Goal: Information Seeking & Learning: Stay updated

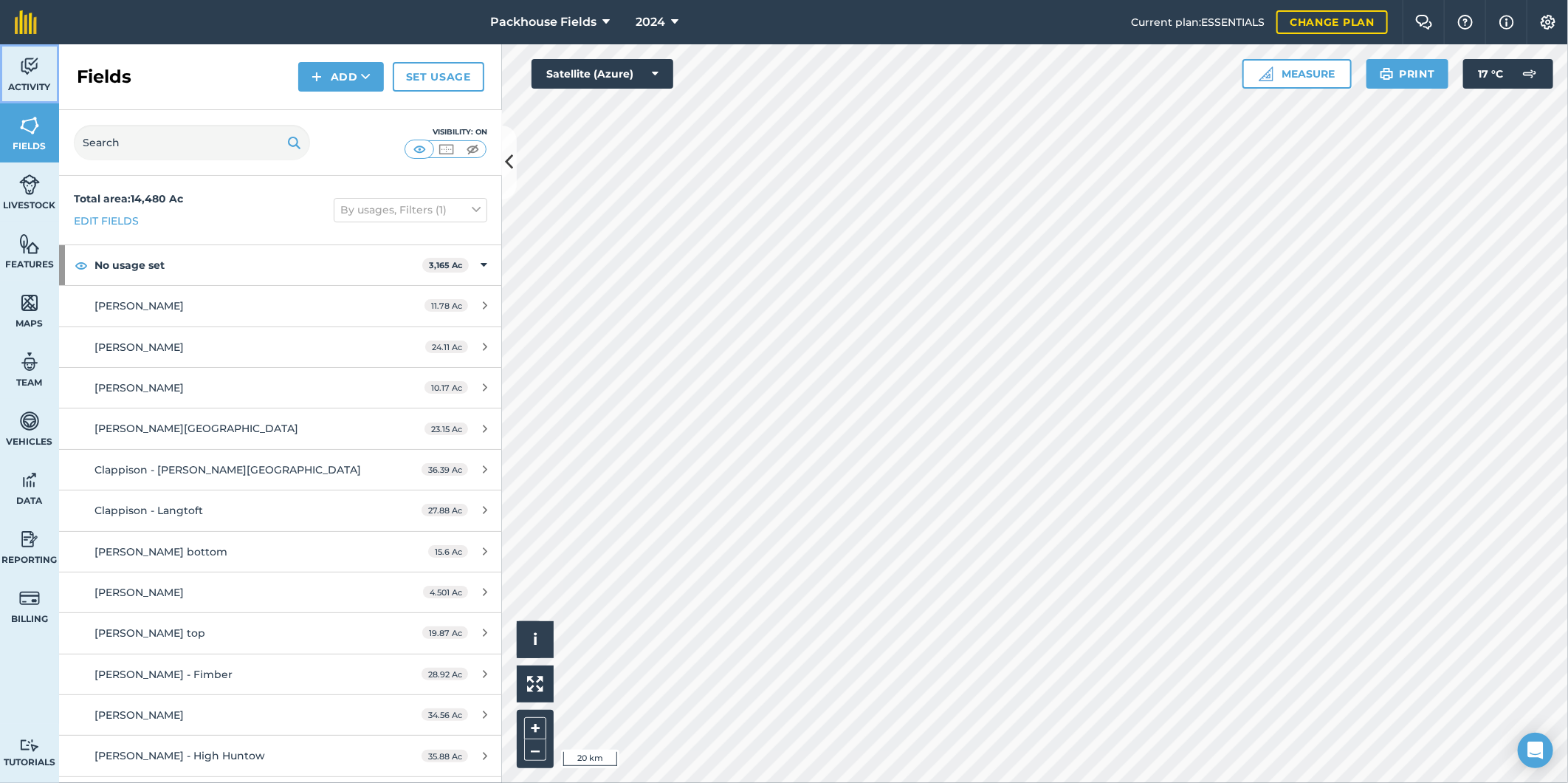
click at [34, 81] on span "Activity" at bounding box center [29, 86] width 59 height 11
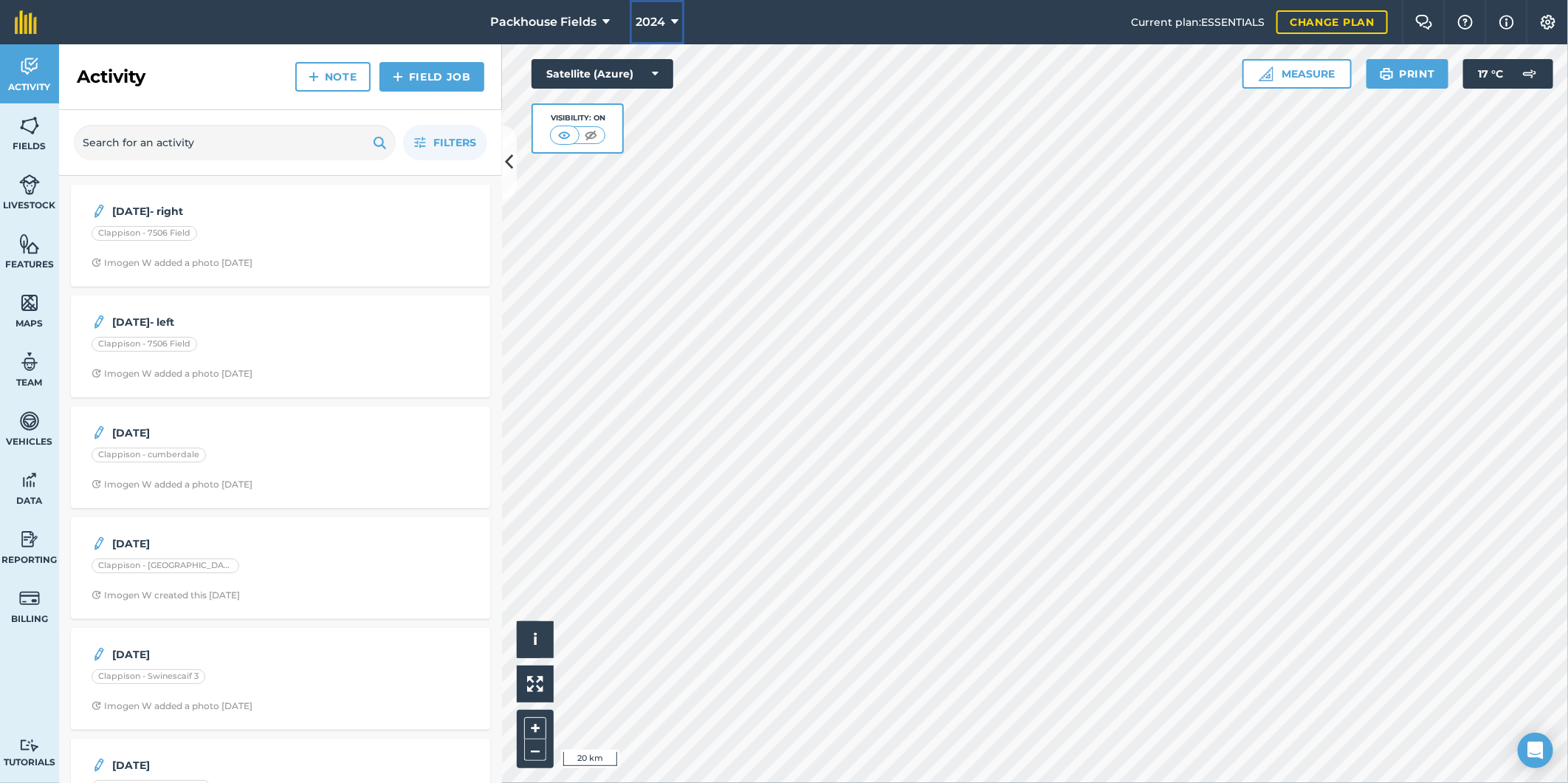
click at [676, 18] on icon at bounding box center [675, 22] width 7 height 18
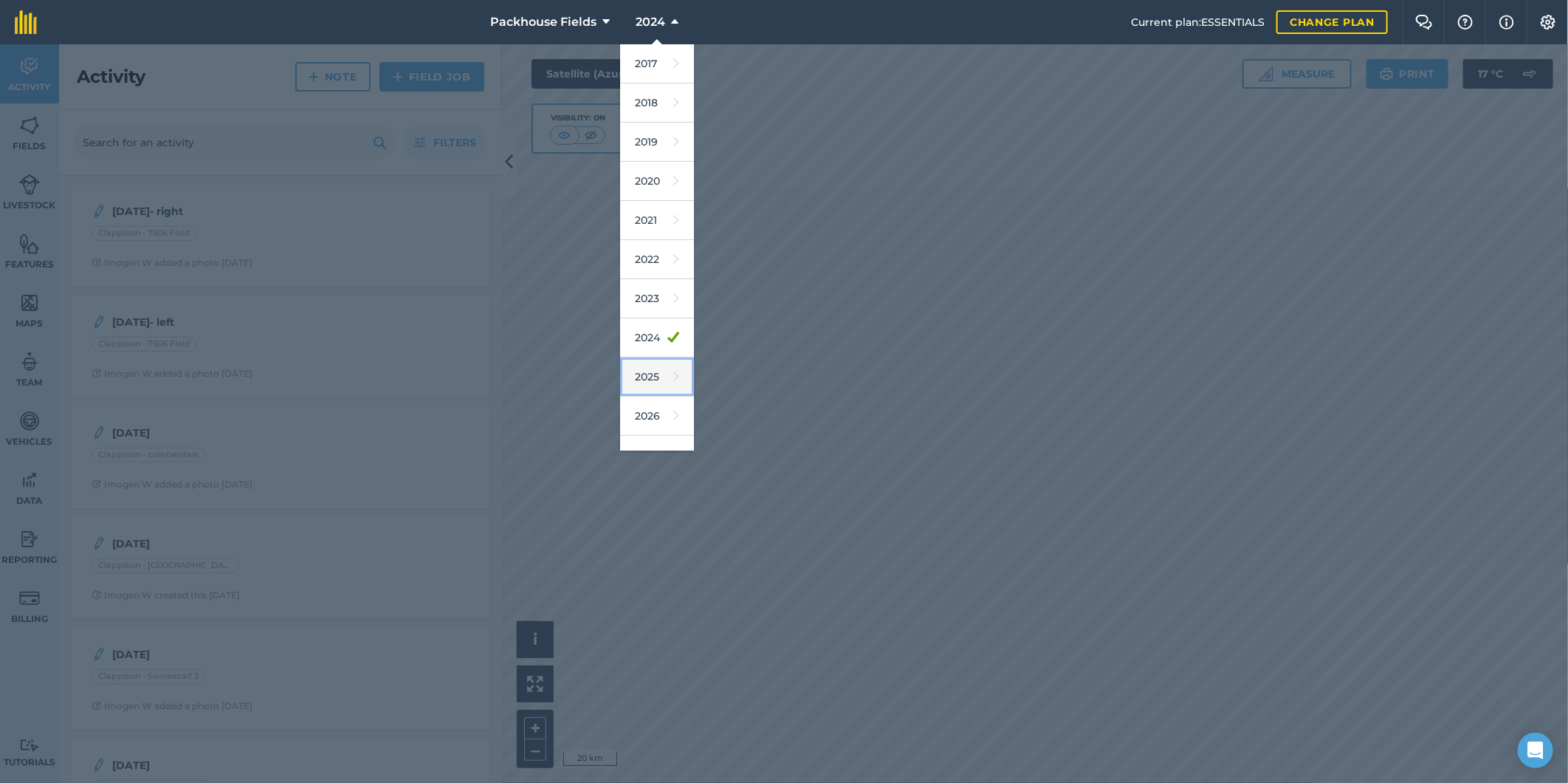
click at [655, 381] on link "2025" at bounding box center [657, 377] width 74 height 39
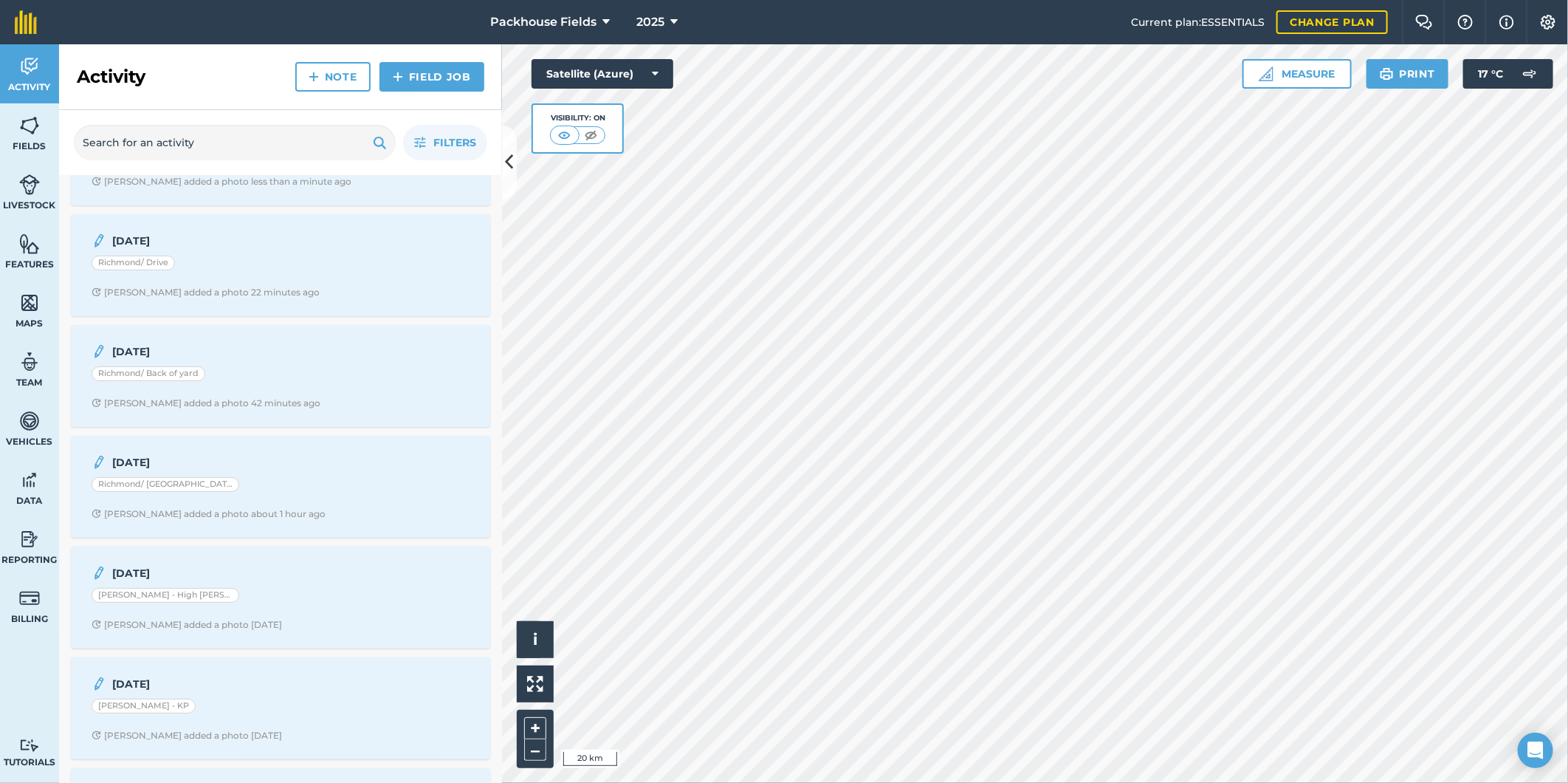
scroll to position [82, 0]
click at [268, 502] on div "[DATE] Richmond/ Towton [PERSON_NAME] added a photo about 1 hour ago" at bounding box center [281, 486] width 402 height 84
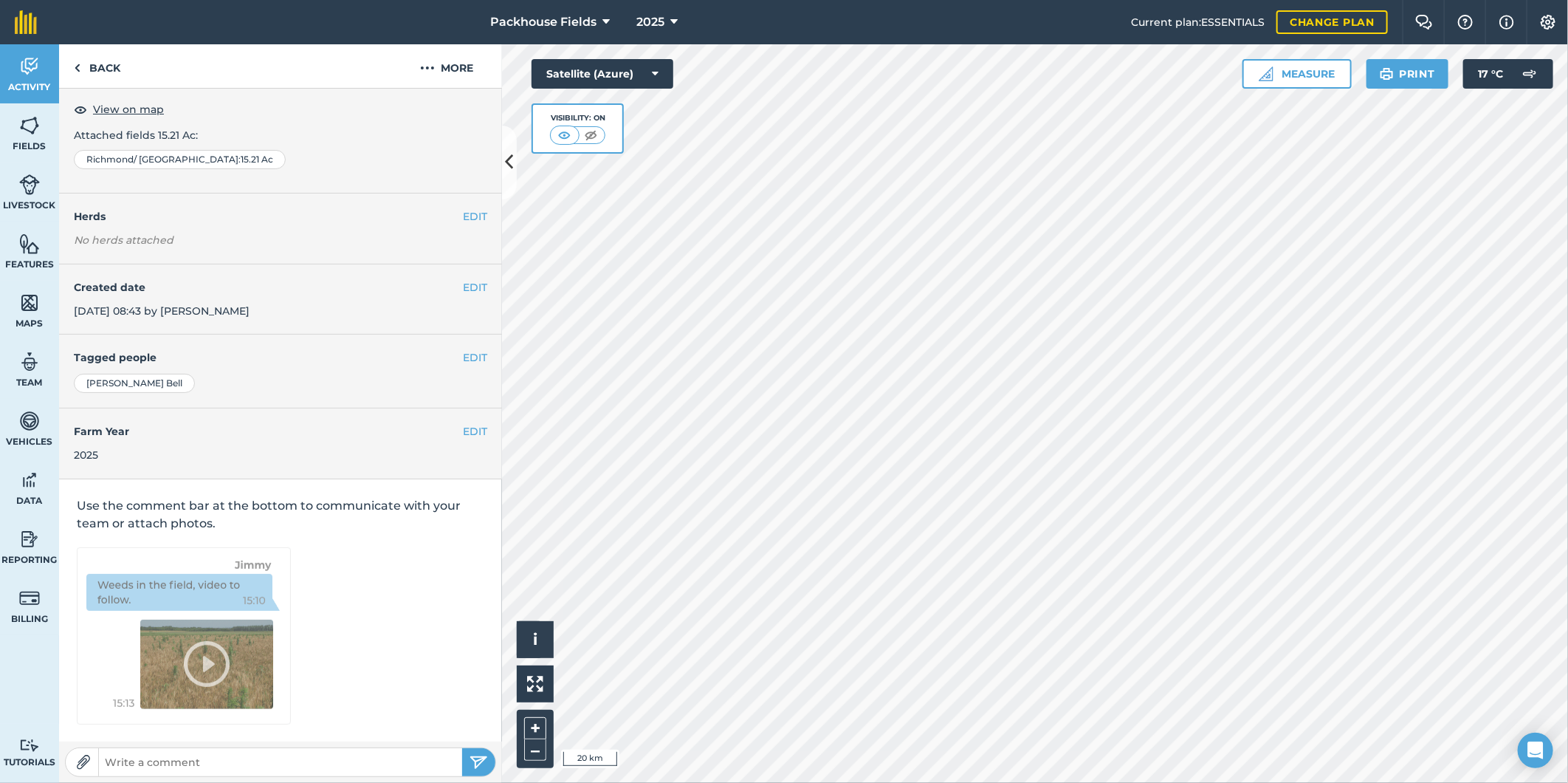
scroll to position [4, 0]
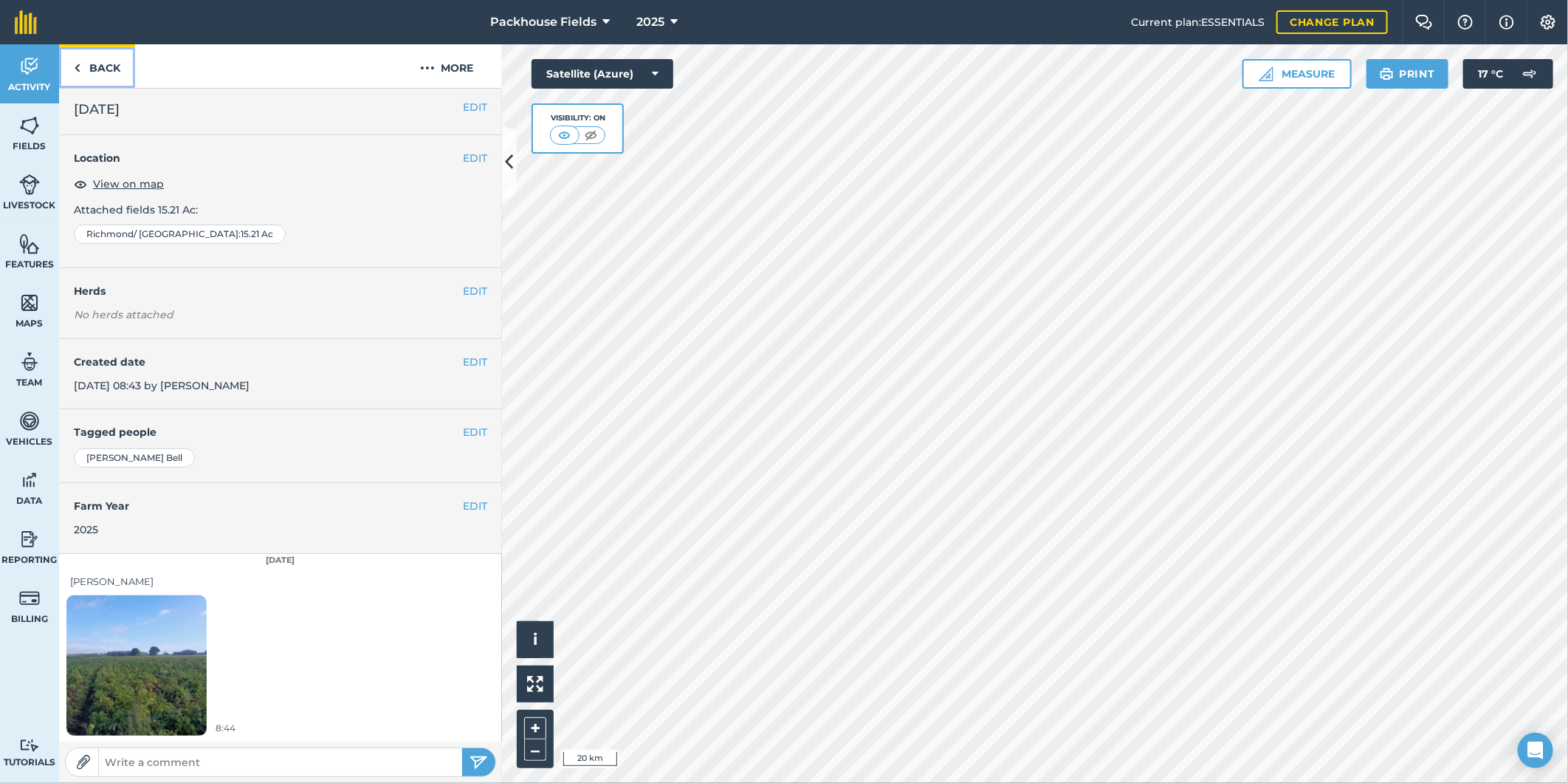
click at [98, 71] on link "Back" at bounding box center [97, 66] width 76 height 44
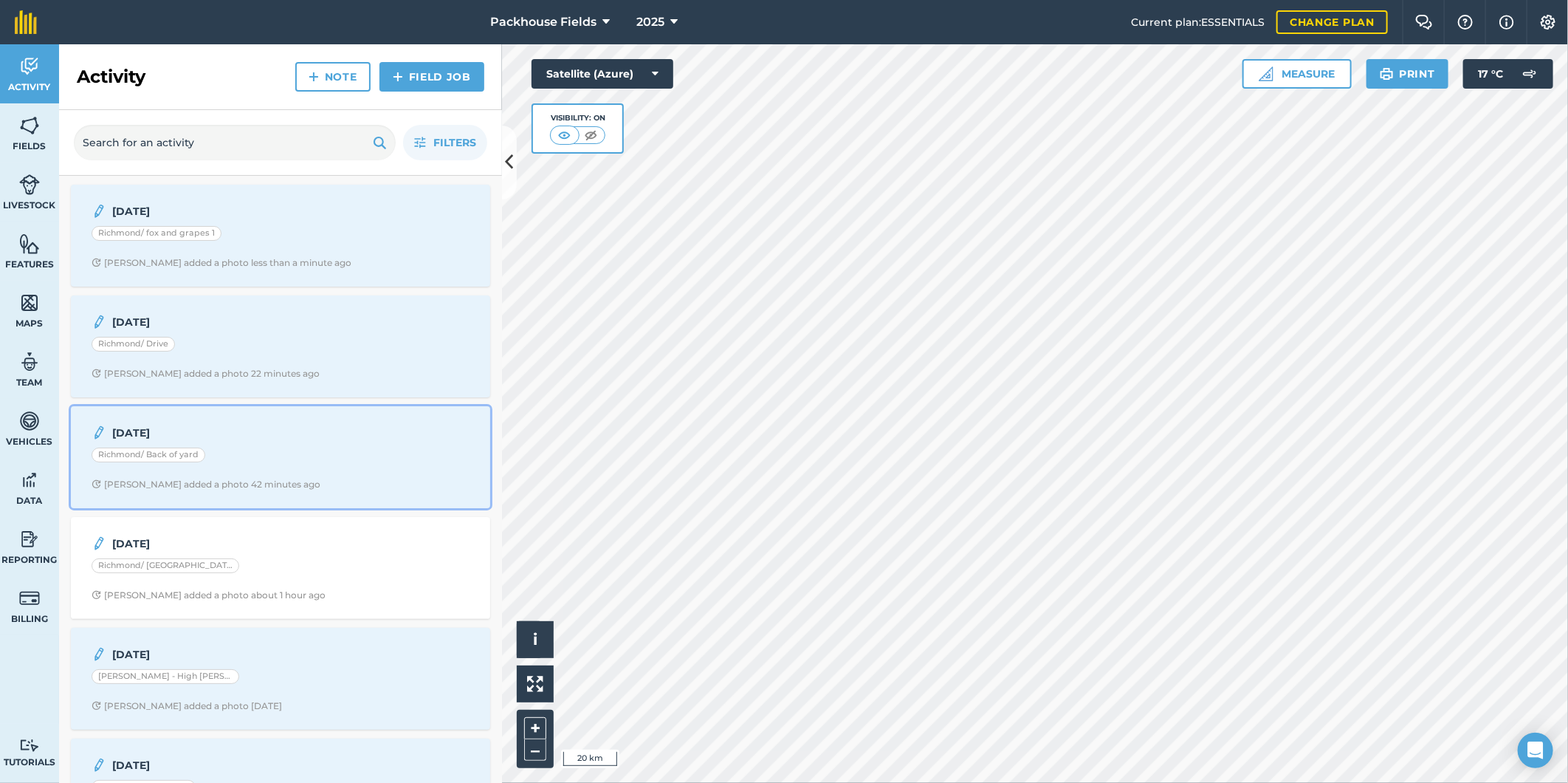
click at [283, 443] on div "[DATE] Richmond/ Back of yard [PERSON_NAME] added a photo 42 minutes ago" at bounding box center [281, 457] width 402 height 84
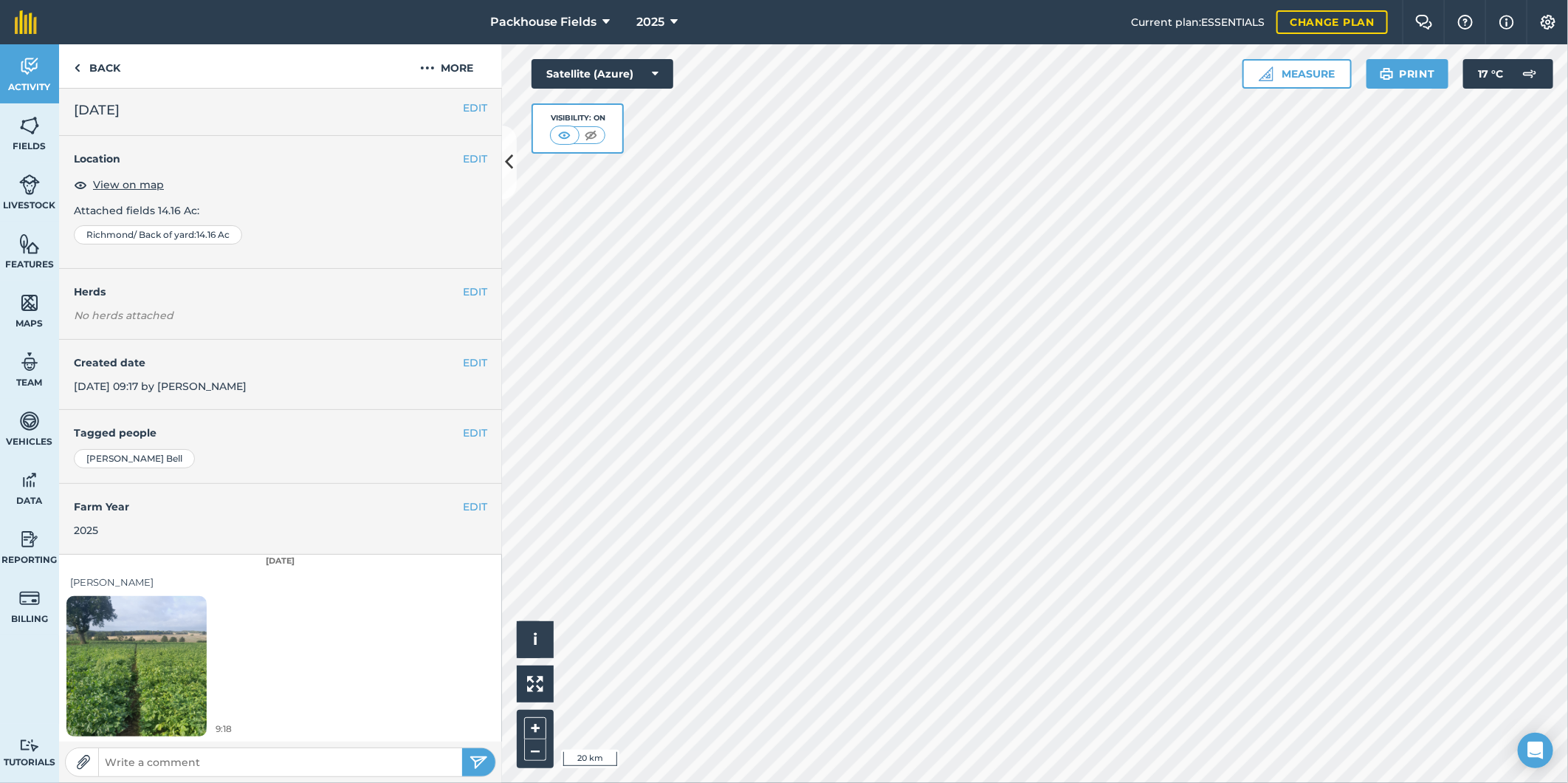
scroll to position [4, 0]
click at [106, 77] on link "Back" at bounding box center [97, 66] width 76 height 44
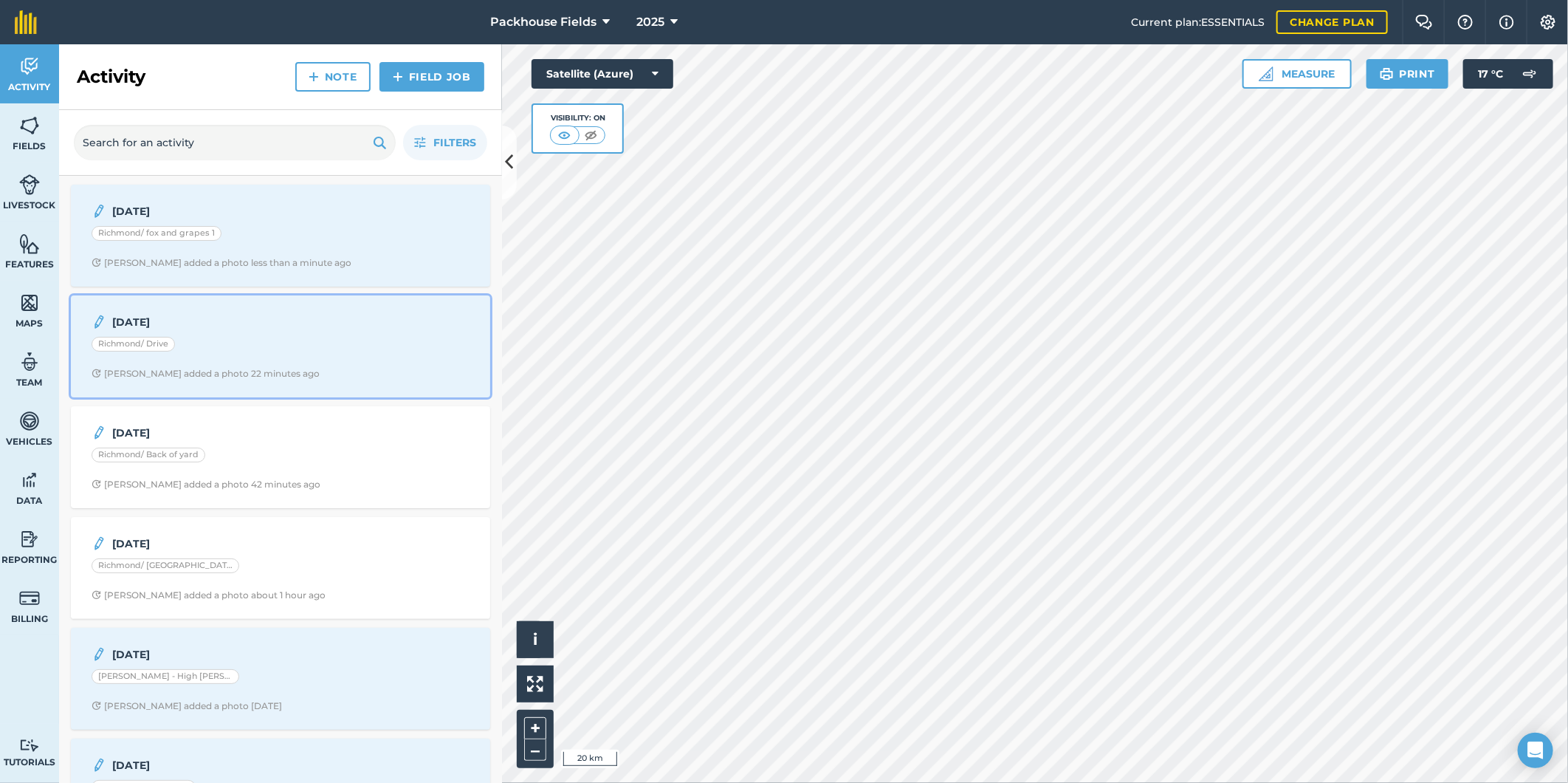
click at [273, 333] on div "[DATE] Richmond/ Drive [PERSON_NAME] added a photo 22 minutes ago" at bounding box center [281, 347] width 402 height 84
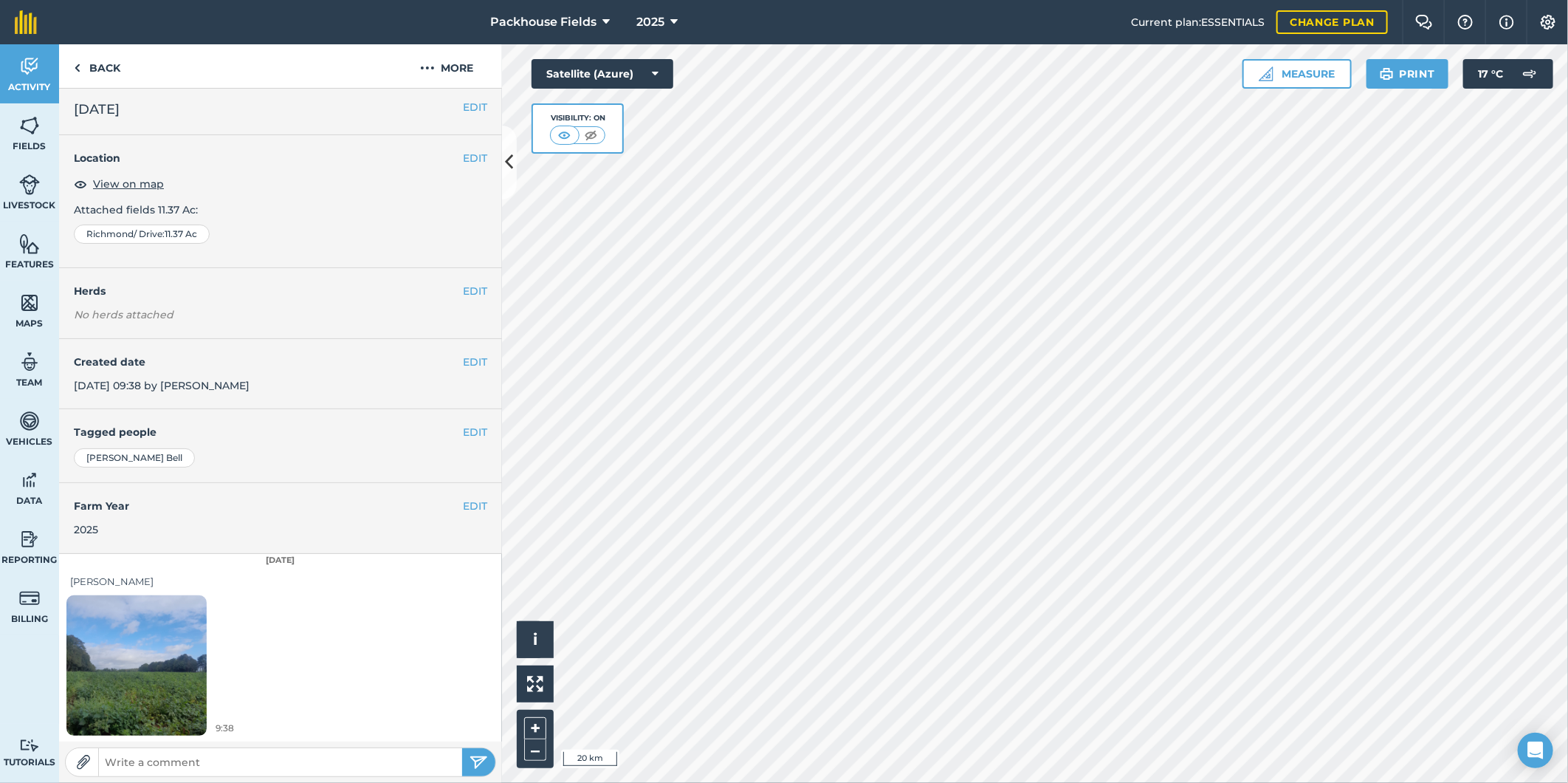
scroll to position [4, 0]
click at [103, 64] on link "Back" at bounding box center [97, 66] width 76 height 44
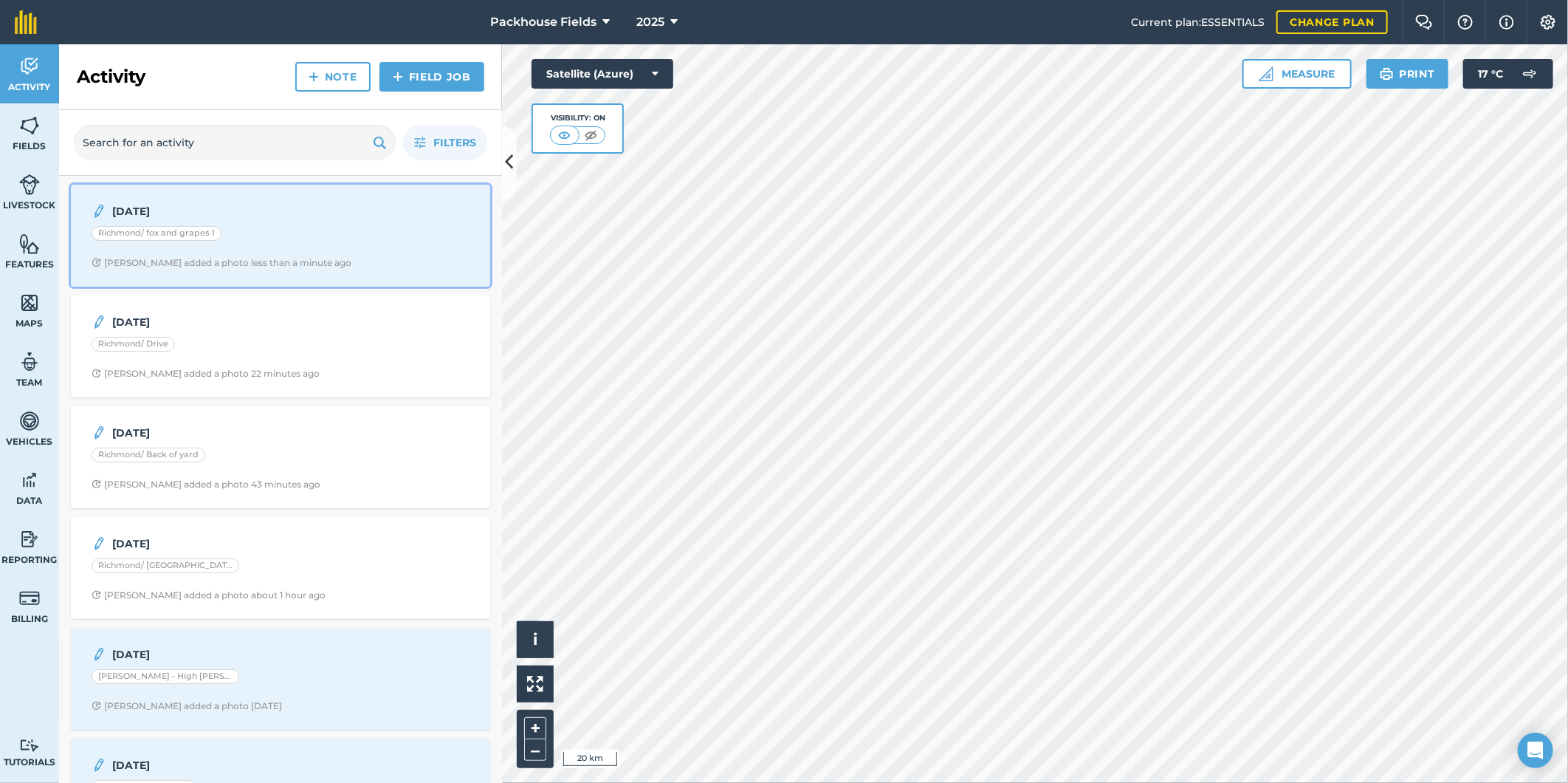
click at [303, 214] on strong "[DATE]" at bounding box center [230, 211] width 234 height 16
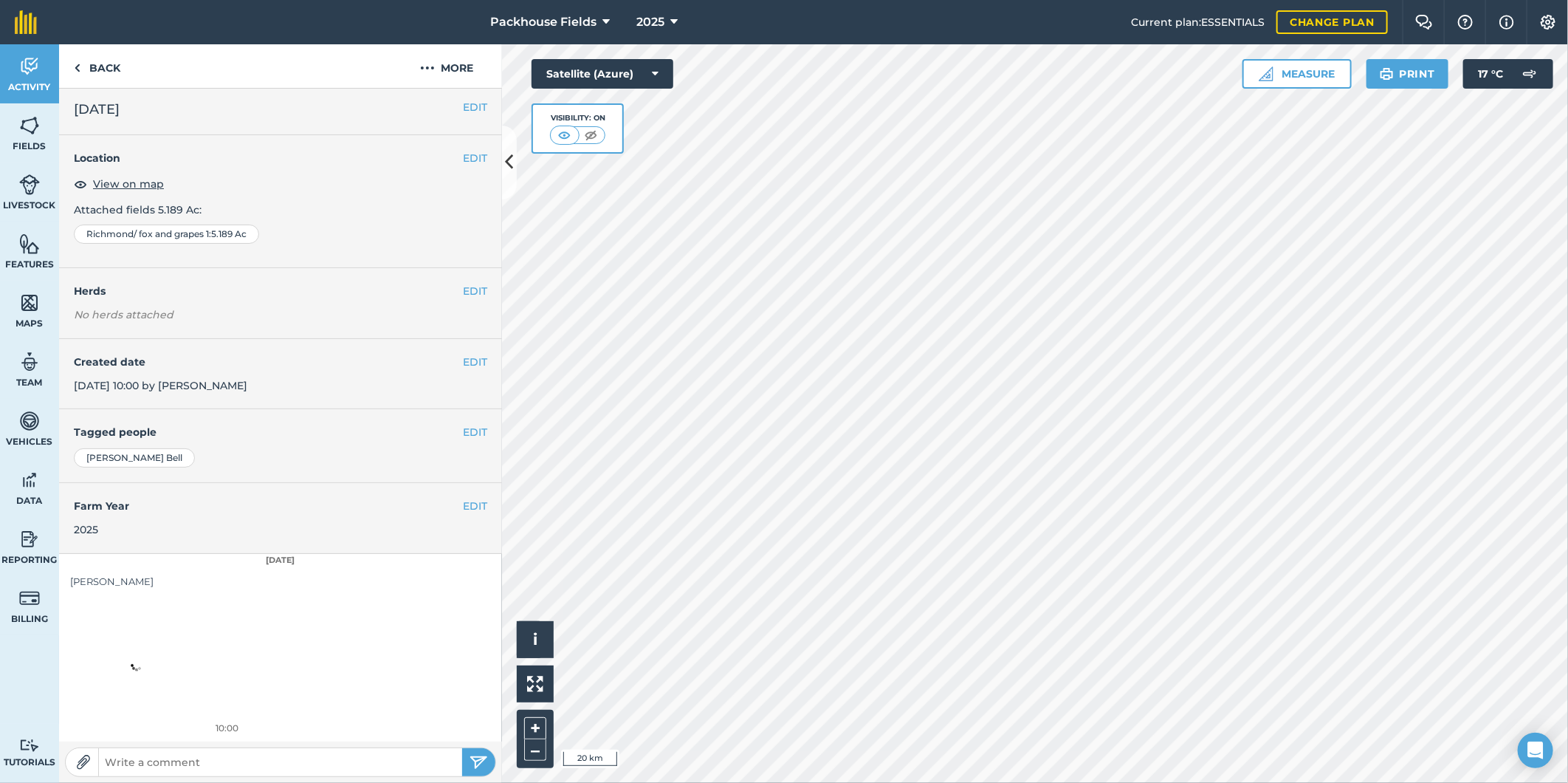
scroll to position [4, 0]
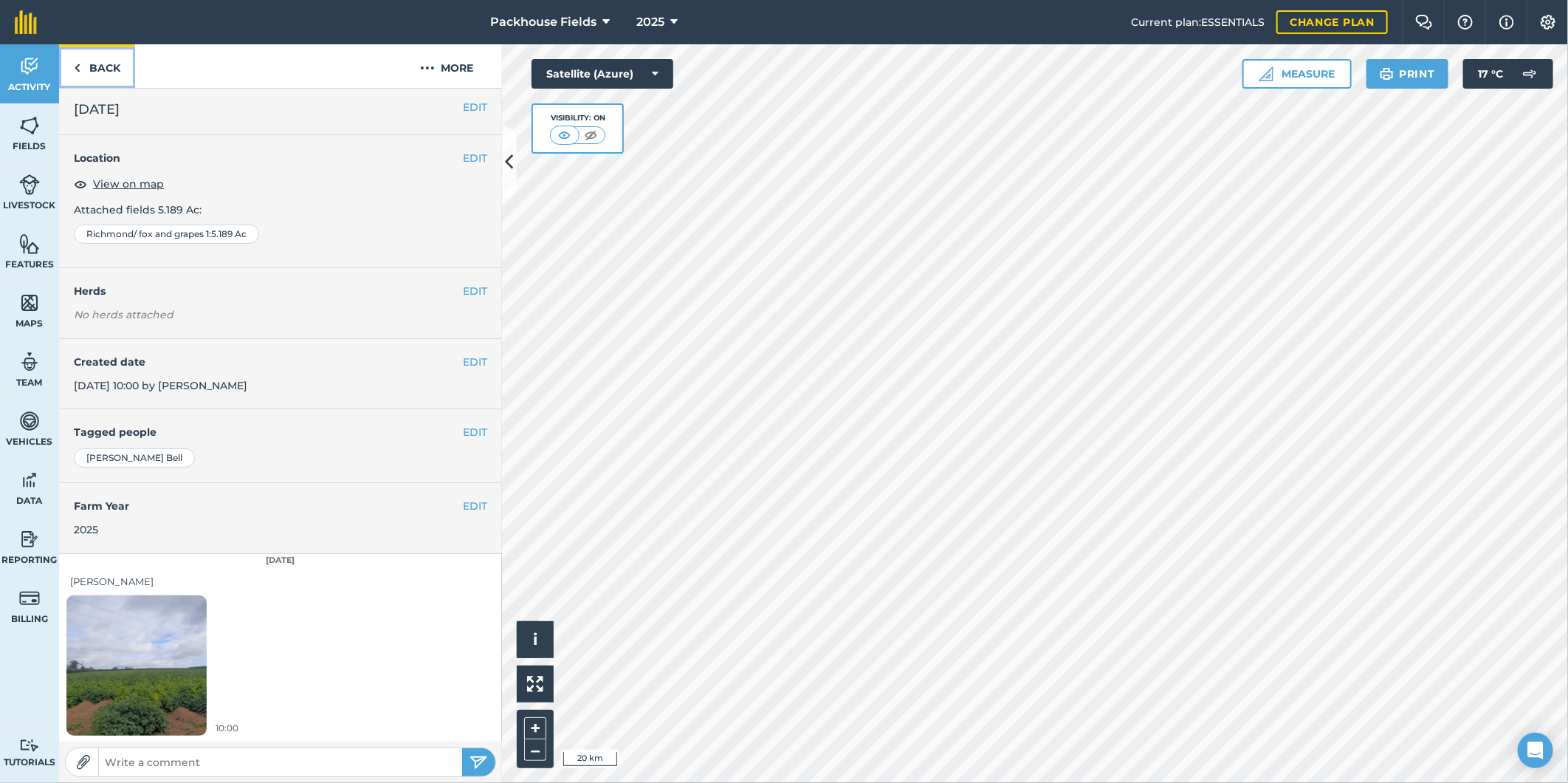
click at [107, 70] on link "Back" at bounding box center [97, 66] width 76 height 44
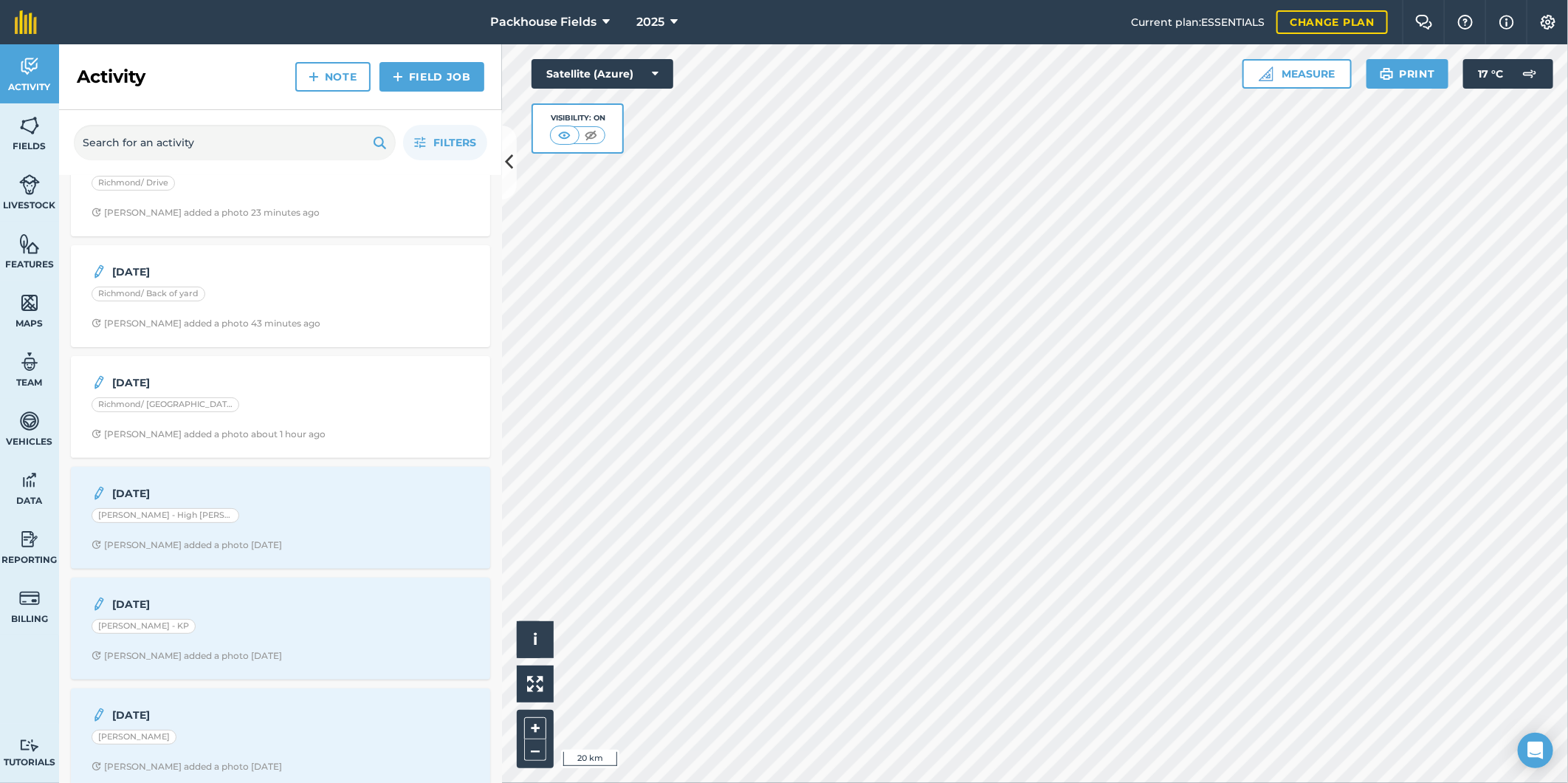
scroll to position [191, 0]
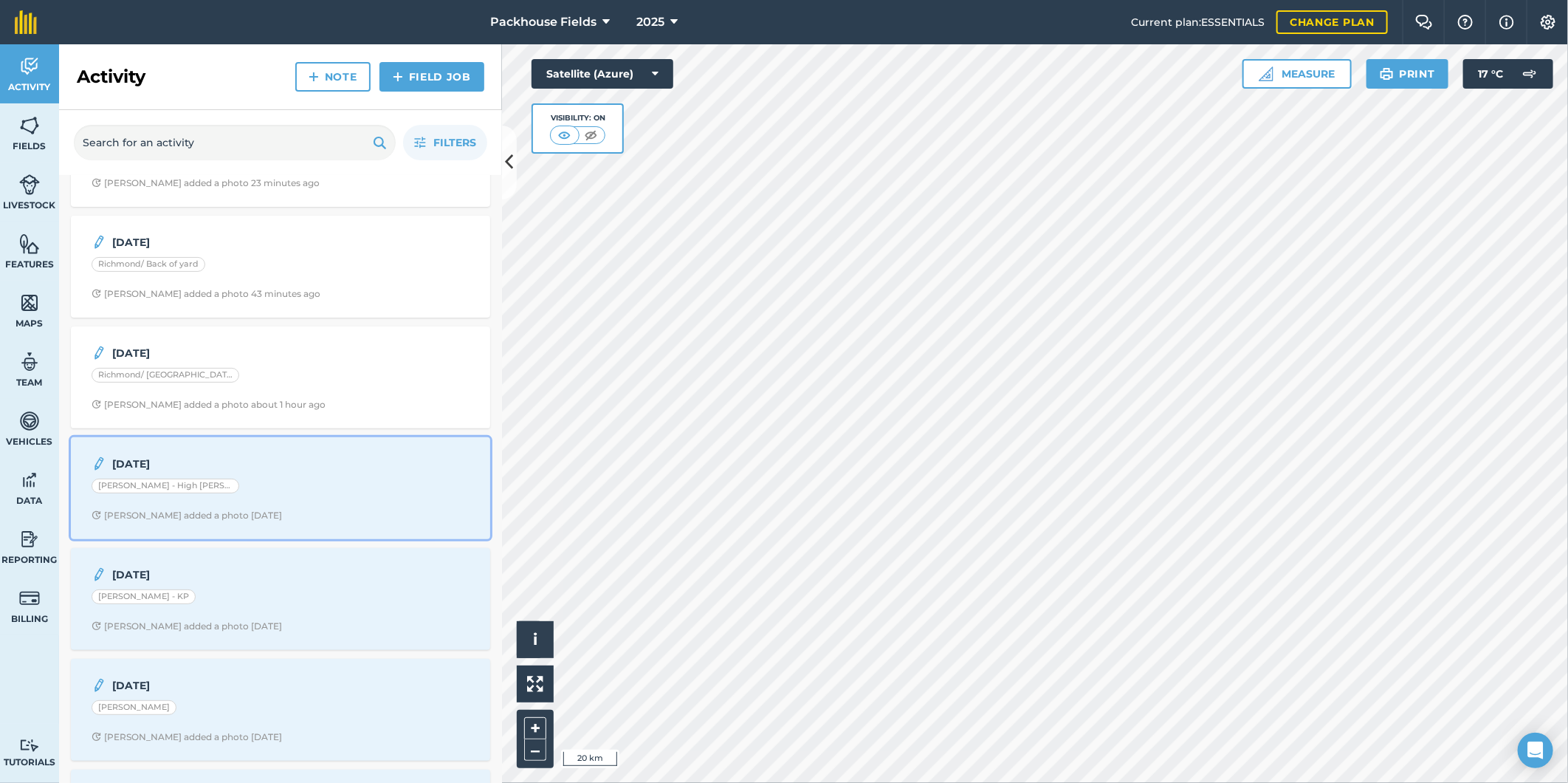
click at [315, 490] on div "[PERSON_NAME] - High [PERSON_NAME]" at bounding box center [281, 488] width 378 height 19
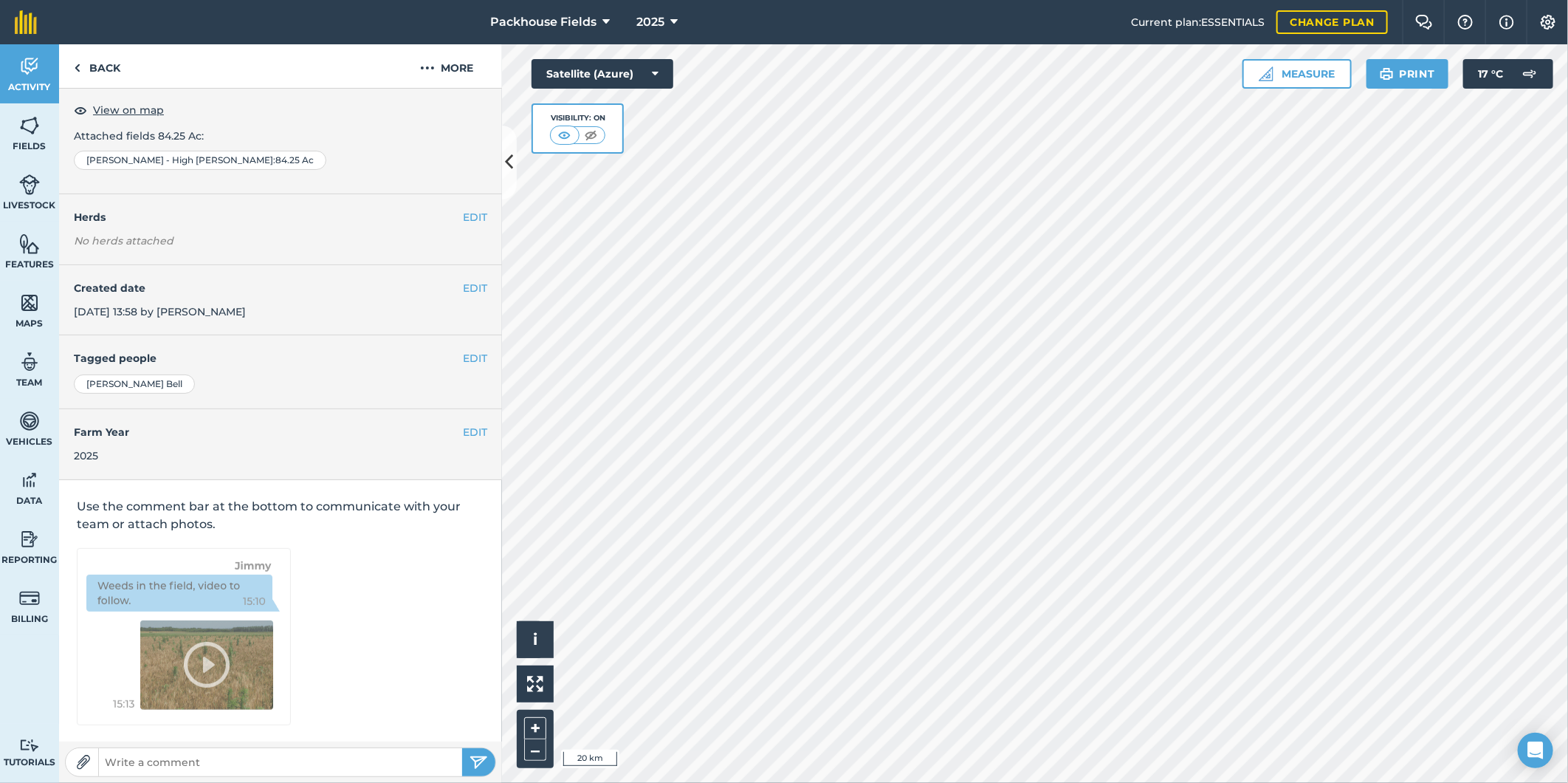
scroll to position [4, 0]
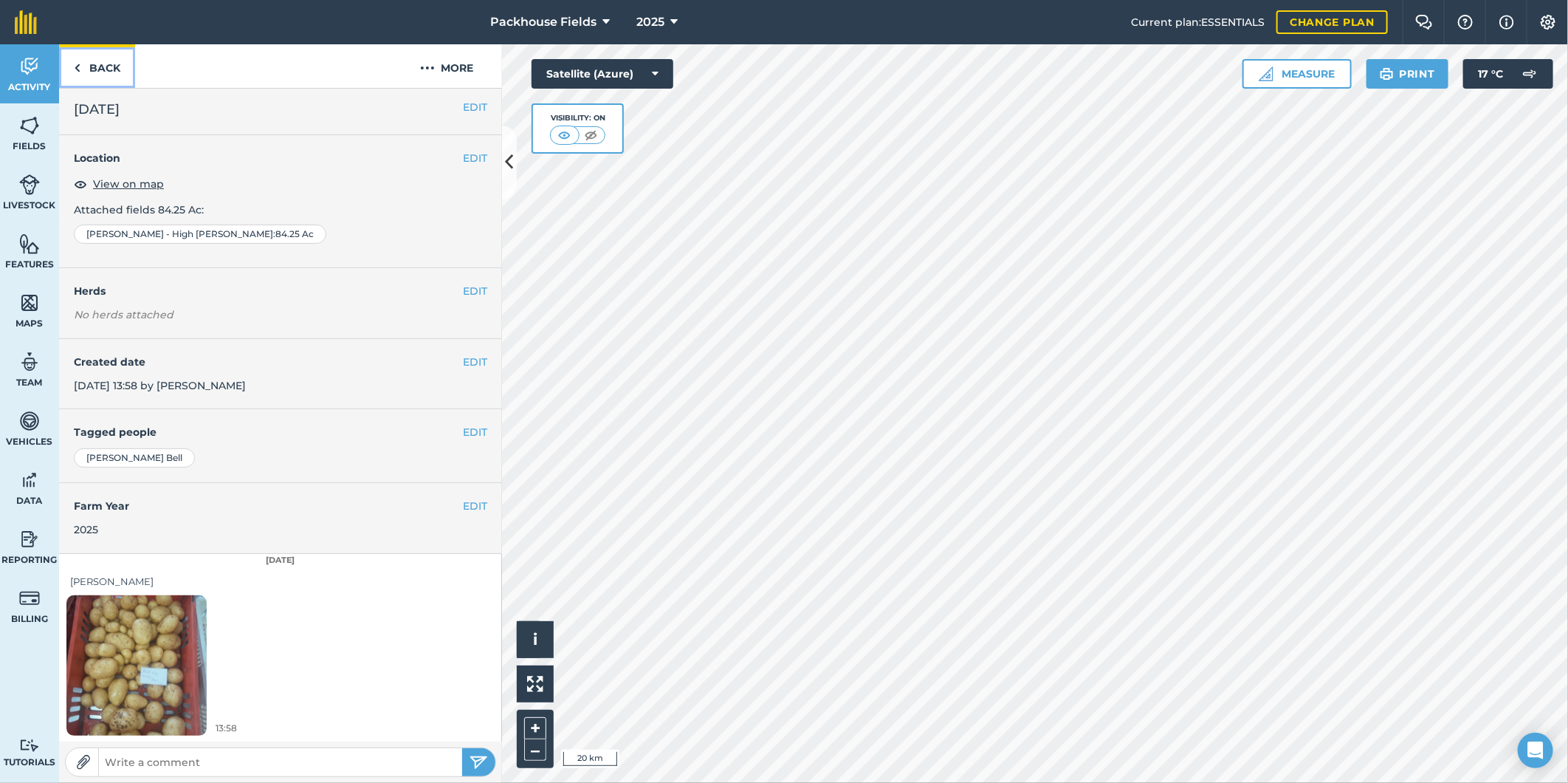
click at [85, 62] on link "Back" at bounding box center [97, 66] width 76 height 44
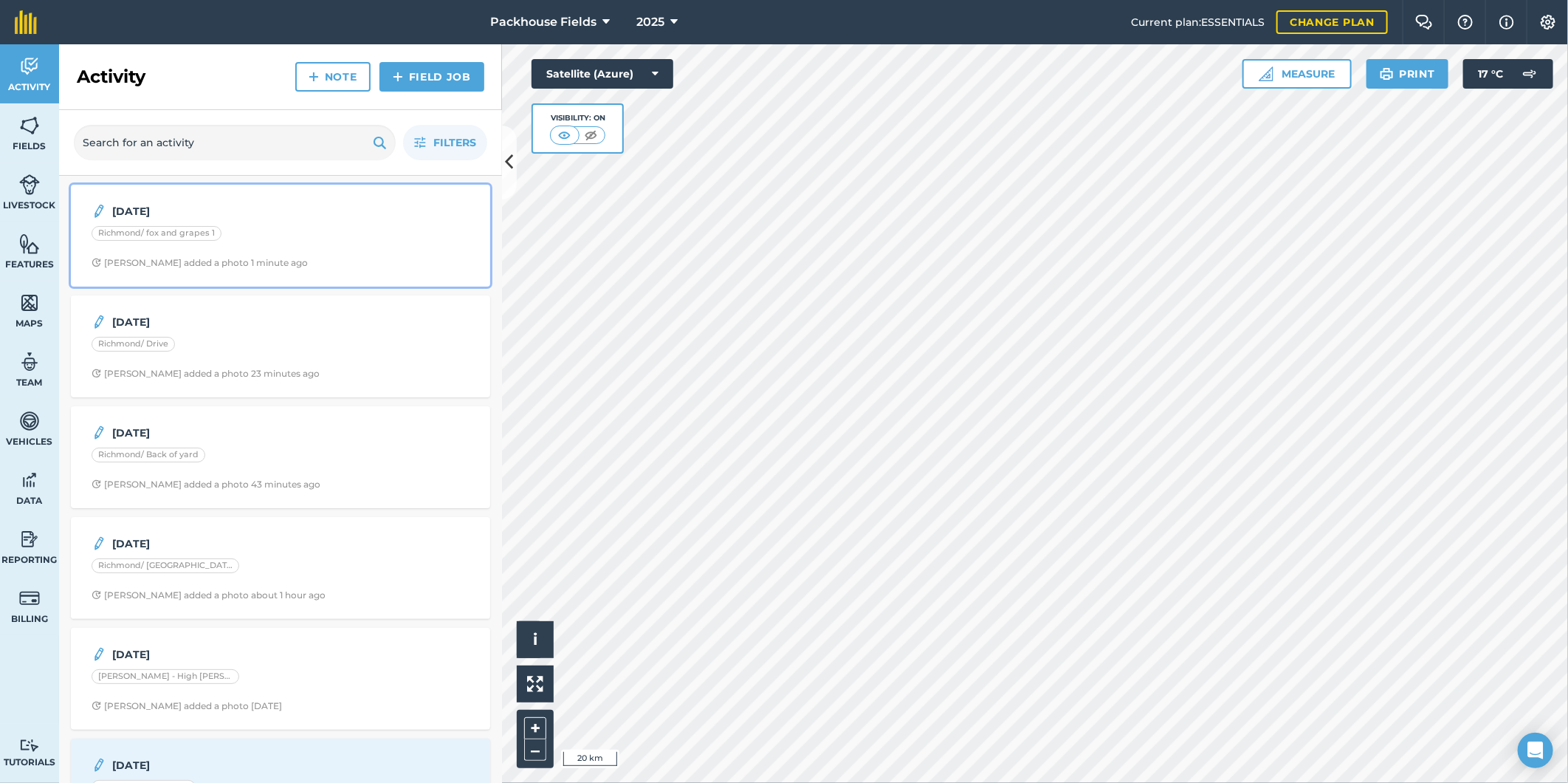
click at [304, 269] on div "[DATE] Richmond/ fox and grapes 1 [PERSON_NAME] added a photo 1 minute ago" at bounding box center [281, 236] width 402 height 84
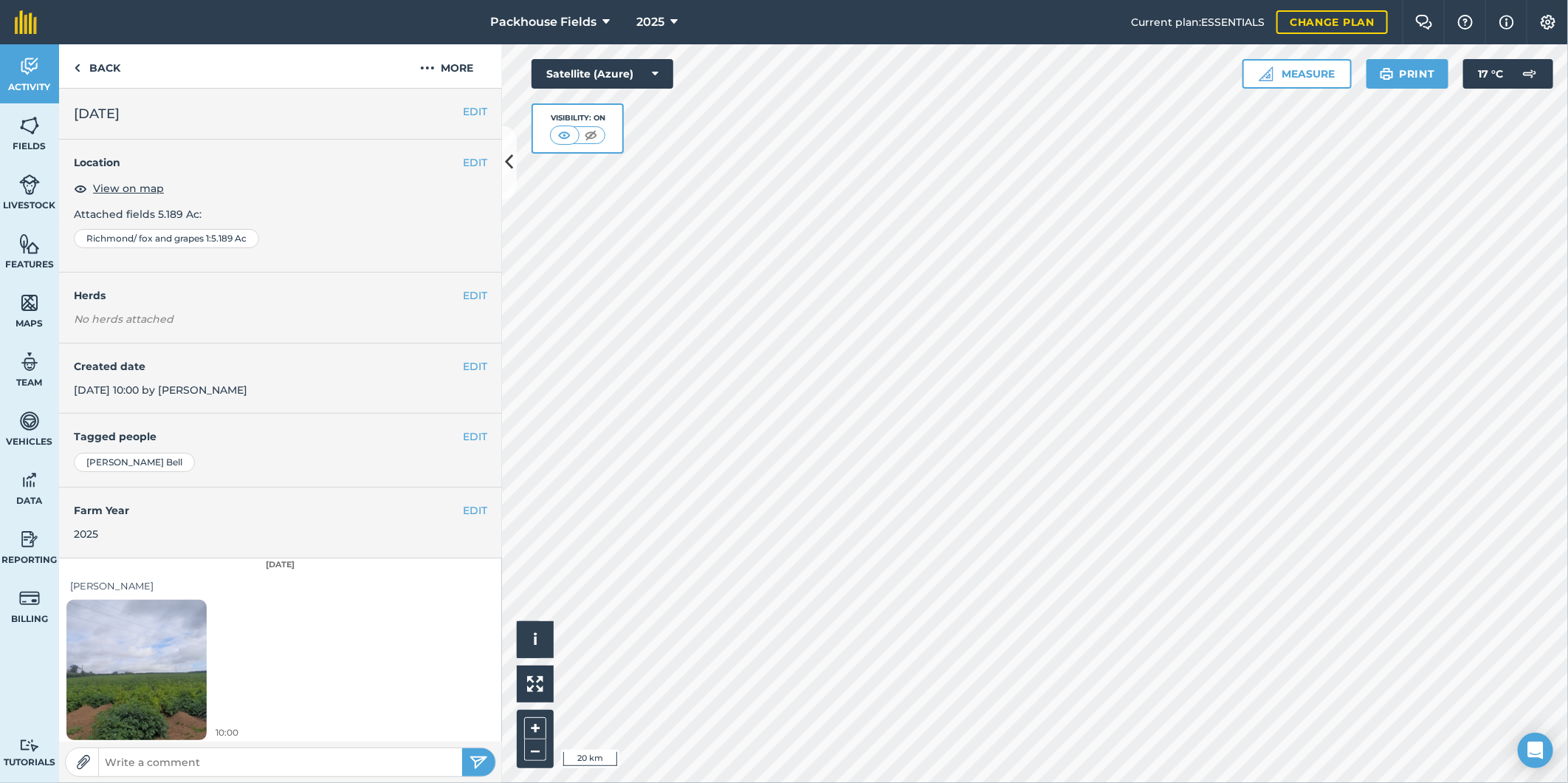
click at [141, 643] on img at bounding box center [136, 670] width 140 height 187
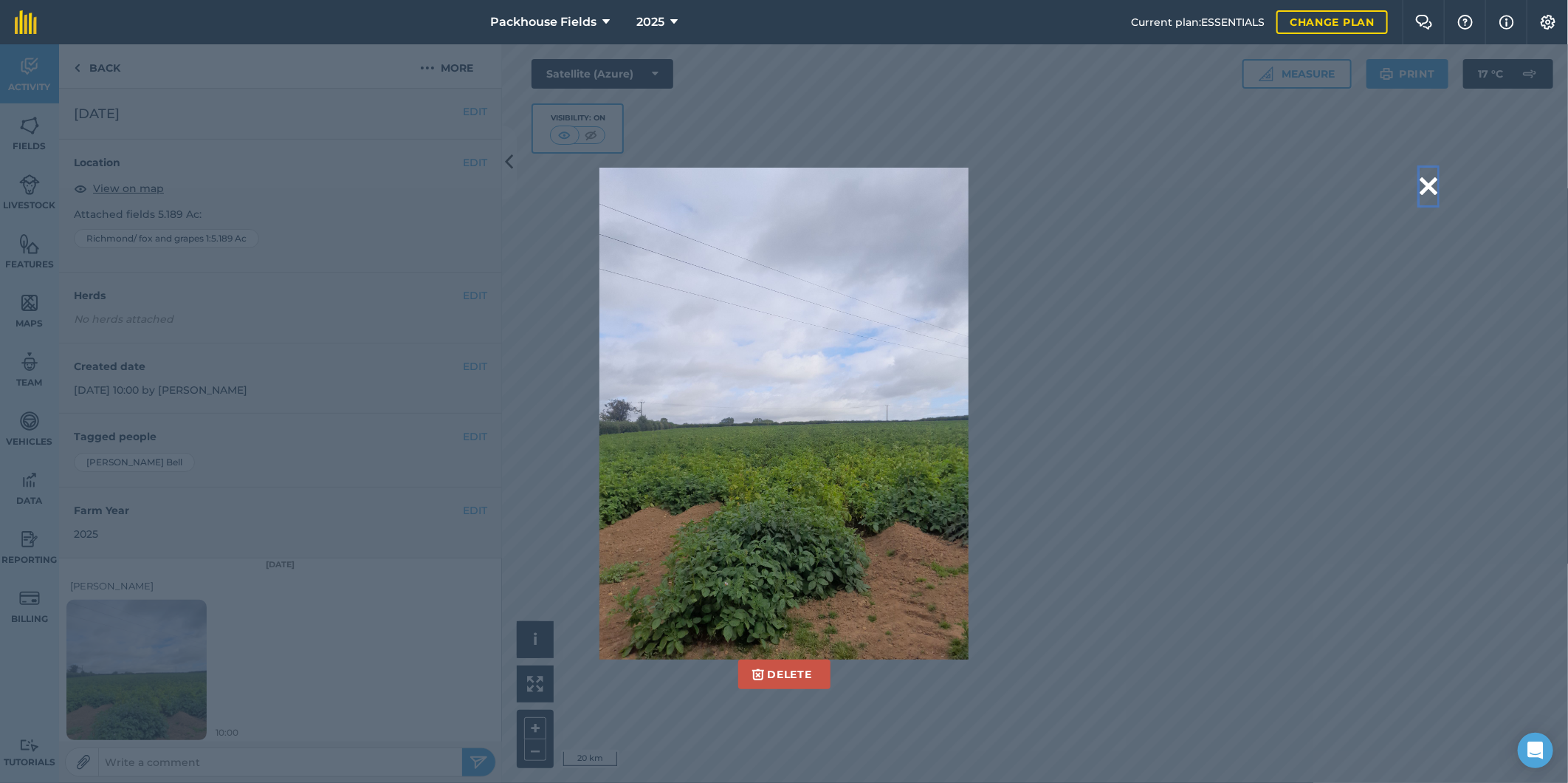
click at [1425, 186] on button at bounding box center [1429, 186] width 18 height 38
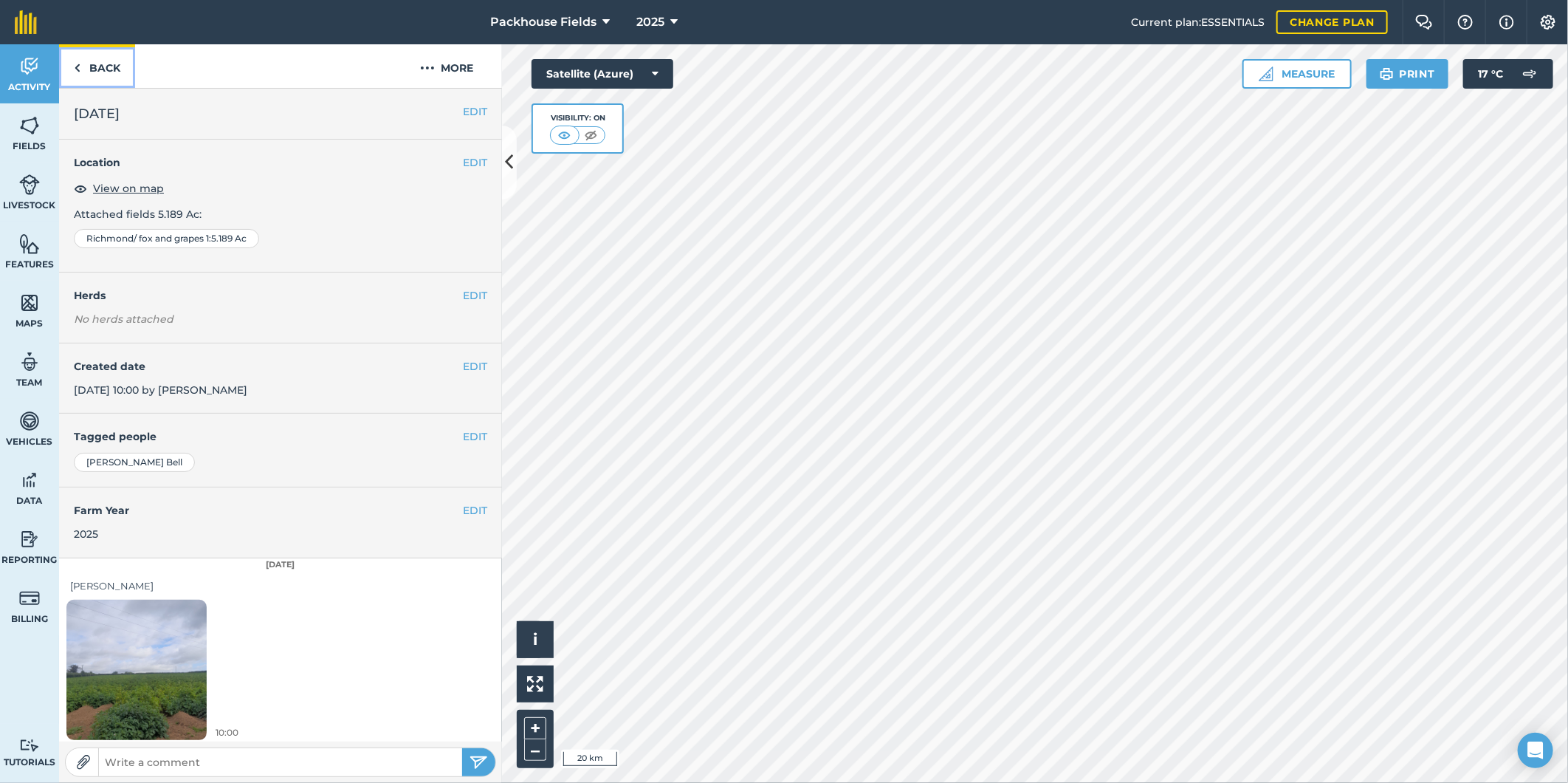
click at [115, 62] on link "Back" at bounding box center [97, 66] width 76 height 44
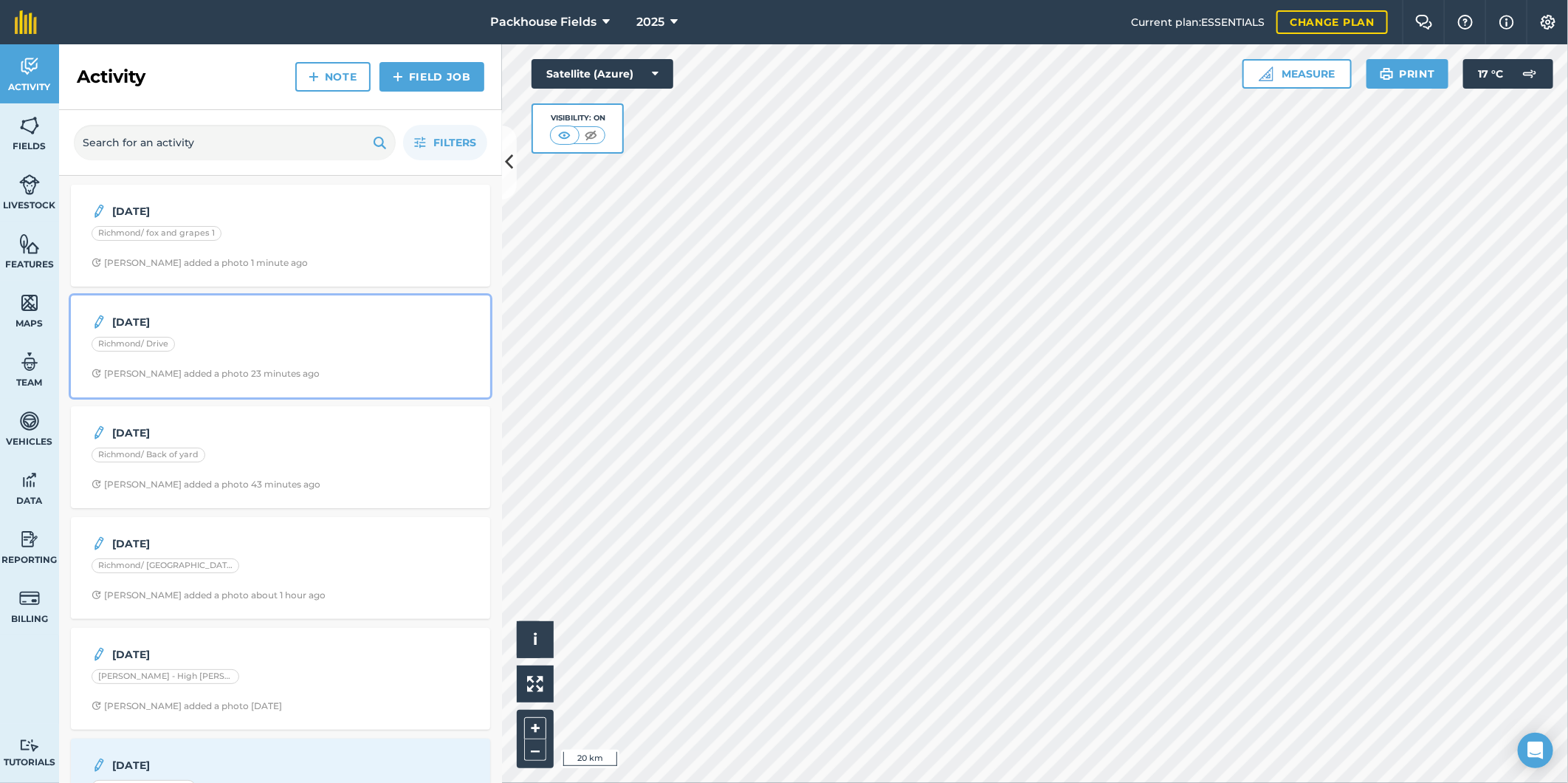
click at [286, 335] on div "[DATE] Richmond/ Drive [PERSON_NAME] added a photo 23 minutes ago" at bounding box center [281, 347] width 402 height 84
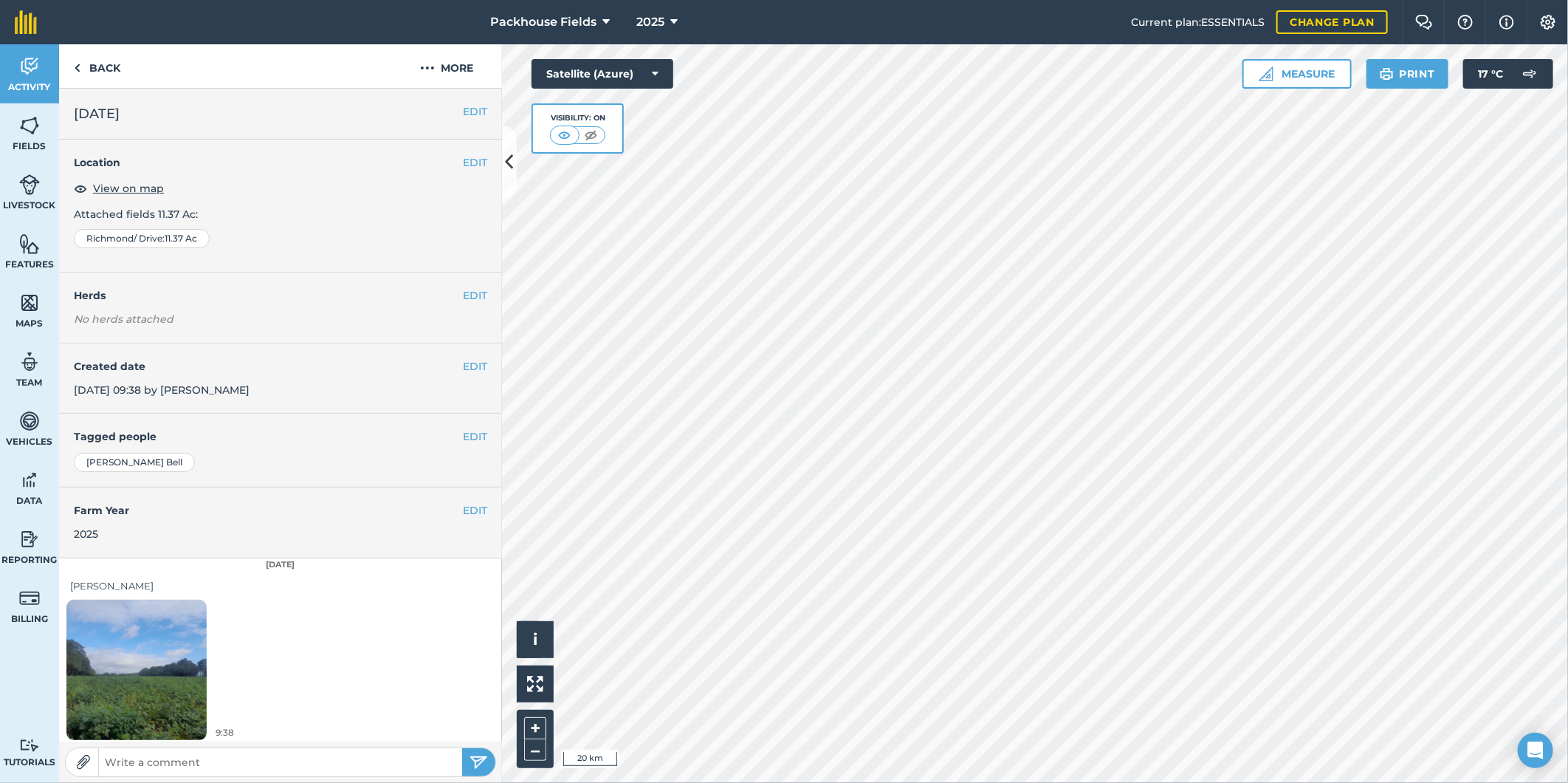
click at [172, 646] on img at bounding box center [136, 670] width 140 height 187
